Goal: Navigation & Orientation: Find specific page/section

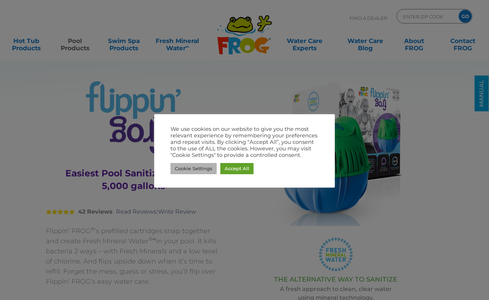
click at [187, 169] on link "Cookie Settings" at bounding box center [193, 168] width 46 height 11
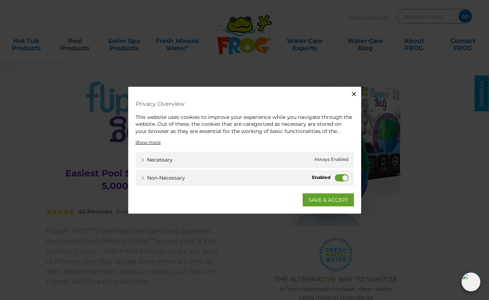
click at [344, 175] on label "Non-necessary" at bounding box center [342, 177] width 14 height 7
click at [0, 0] on input "Non-necessary" at bounding box center [0, 0] width 0 height 0
click at [318, 203] on link "SAVE & ACCEPT" at bounding box center [327, 199] width 51 height 13
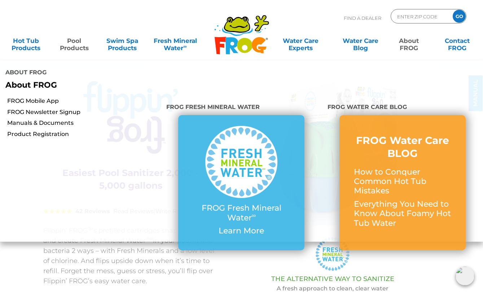
click at [413, 47] on link "About FROG" at bounding box center [409, 41] width 38 height 14
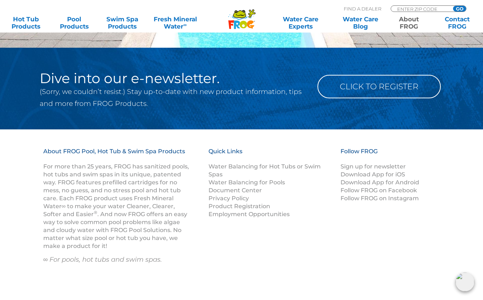
scroll to position [1293, 0]
